Goal: Task Accomplishment & Management: Use online tool/utility

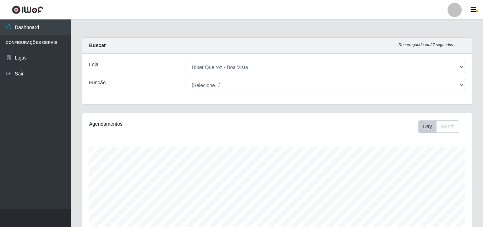
select select "514"
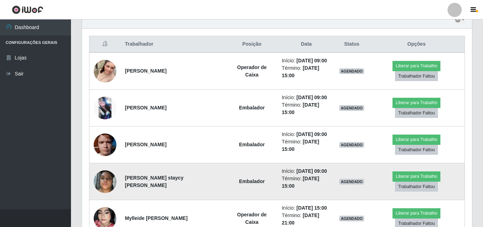
scroll to position [271, 0]
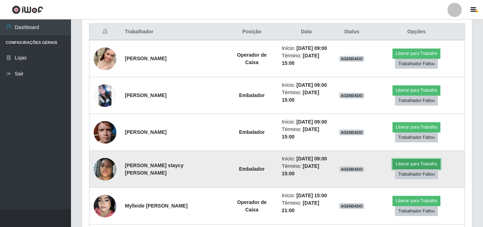
click at [414, 164] on button "Liberar para Trabalho" at bounding box center [416, 164] width 48 height 10
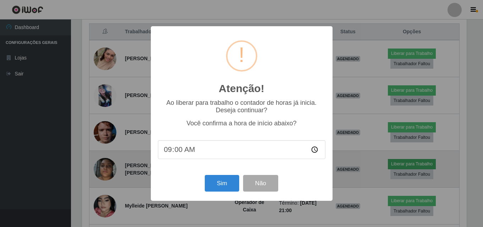
scroll to position [147, 386]
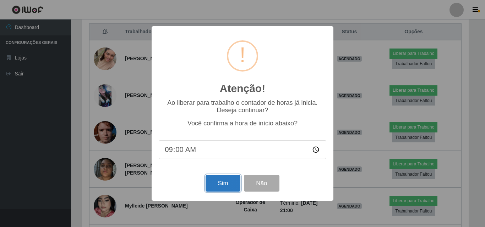
click at [219, 186] on button "Sim" at bounding box center [222, 183] width 34 height 17
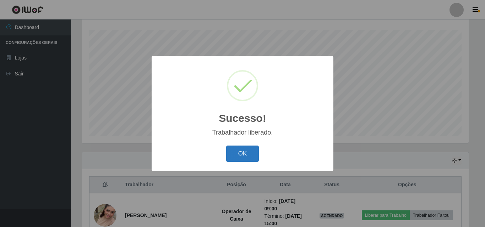
click at [245, 157] on button "OK" at bounding box center [242, 154] width 33 height 17
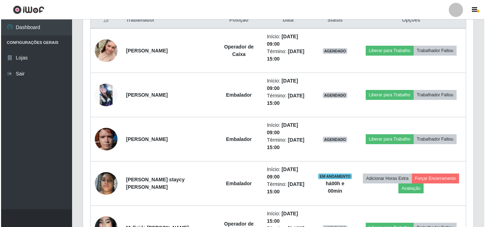
scroll to position [295, 0]
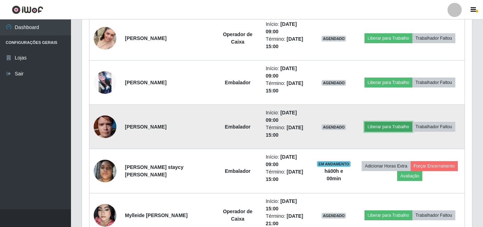
click at [393, 126] on button "Liberar para Trabalho" at bounding box center [388, 127] width 48 height 10
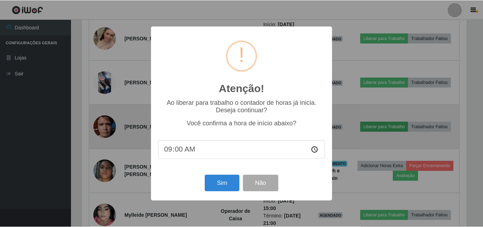
scroll to position [147, 386]
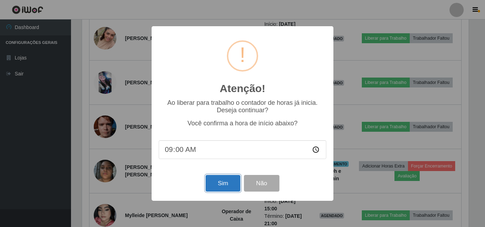
click at [227, 185] on button "Sim" at bounding box center [222, 183] width 34 height 17
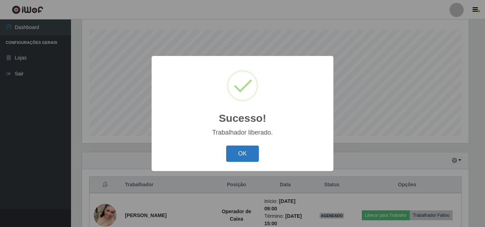
click at [242, 150] on button "OK" at bounding box center [242, 154] width 33 height 17
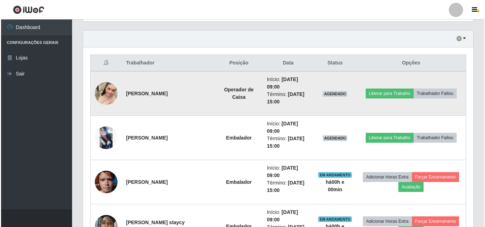
scroll to position [259, 0]
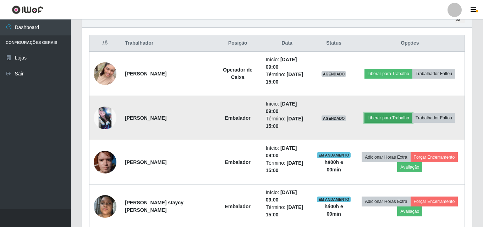
click at [379, 119] on button "Liberar para Trabalho" at bounding box center [388, 118] width 48 height 10
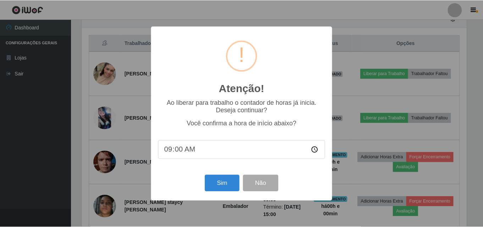
scroll to position [147, 386]
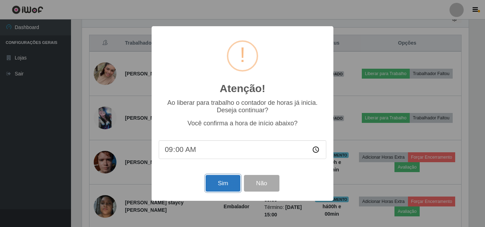
click at [218, 187] on button "Sim" at bounding box center [222, 183] width 34 height 17
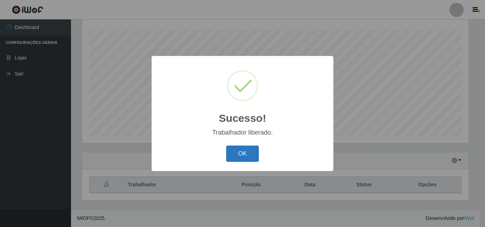
click at [242, 148] on button "OK" at bounding box center [242, 154] width 33 height 17
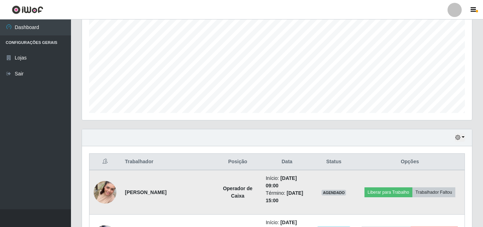
scroll to position [188, 0]
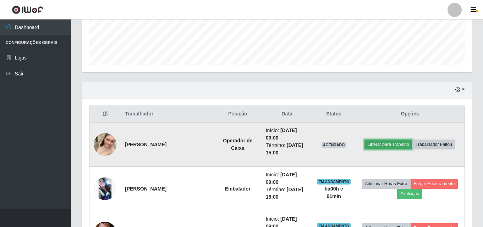
click at [383, 144] on button "Liberar para Trabalho" at bounding box center [388, 145] width 48 height 10
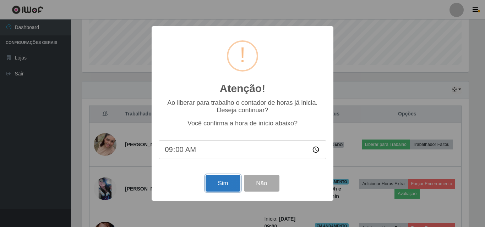
click at [219, 188] on button "Sim" at bounding box center [222, 183] width 34 height 17
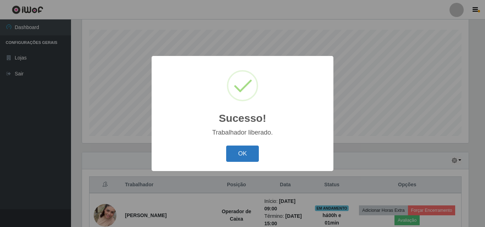
click at [239, 158] on button "OK" at bounding box center [242, 154] width 33 height 17
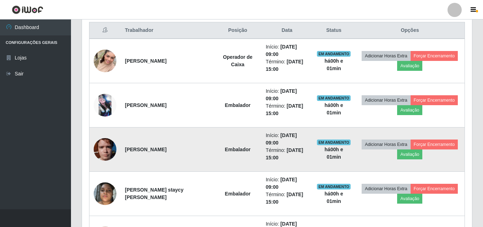
scroll to position [259, 0]
